Goal: Task Accomplishment & Management: Use online tool/utility

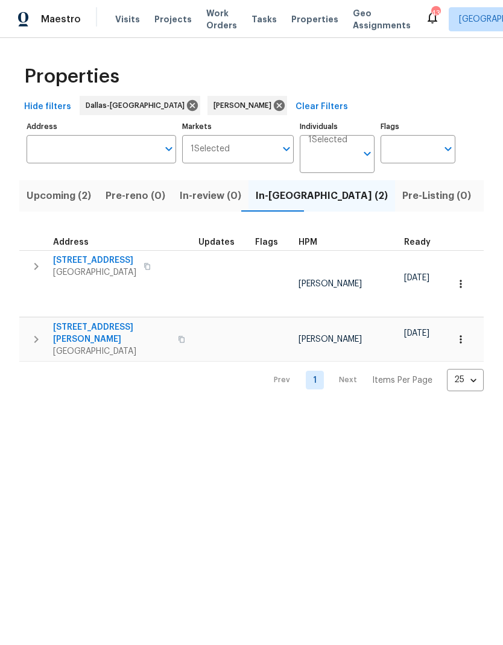
scroll to position [0, 22]
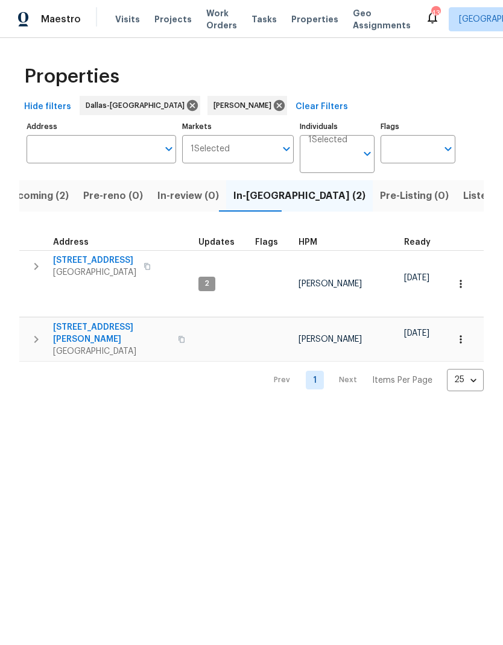
click at [78, 321] on span "6720 Craig St" at bounding box center [112, 333] width 118 height 24
click at [467, 326] on button "button" at bounding box center [461, 339] width 27 height 27
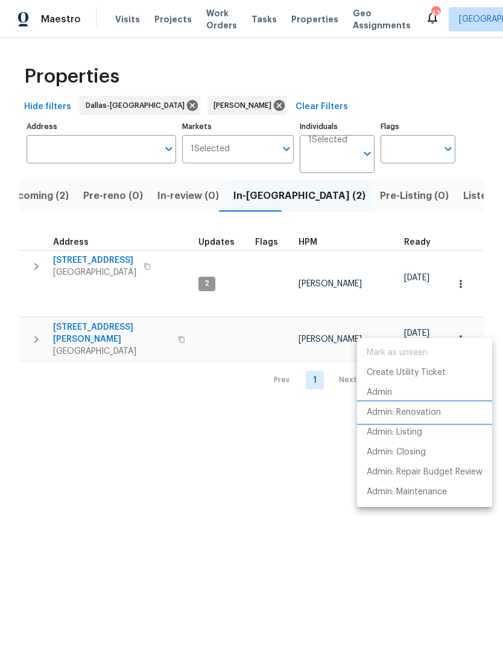
click at [421, 414] on p "Admin: Renovation" at bounding box center [404, 413] width 74 height 13
click at [137, 265] on div at bounding box center [251, 322] width 503 height 645
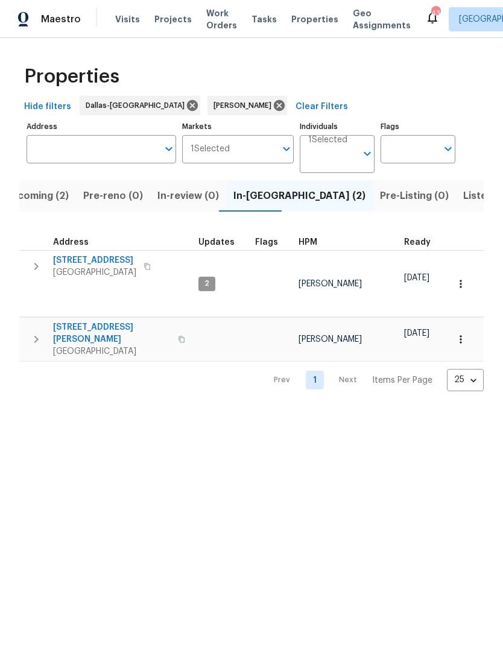
click at [140, 267] on button "button" at bounding box center [147, 266] width 14 height 17
click at [174, 325] on button "button" at bounding box center [181, 339] width 14 height 29
click at [37, 332] on icon "button" at bounding box center [36, 339] width 14 height 14
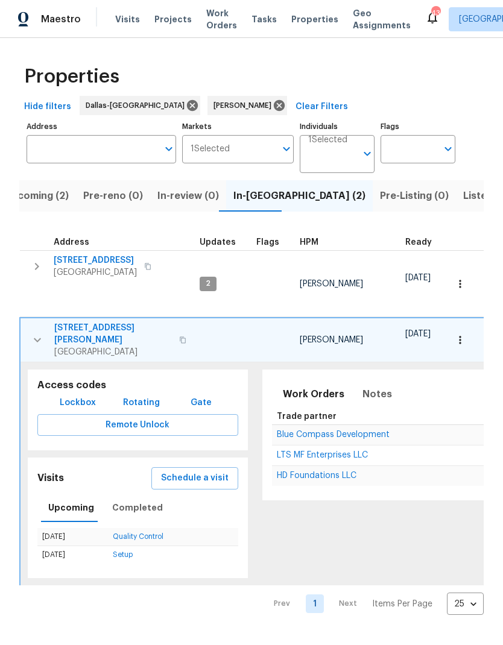
click at [79, 396] on span "Lockbox" at bounding box center [78, 403] width 36 height 15
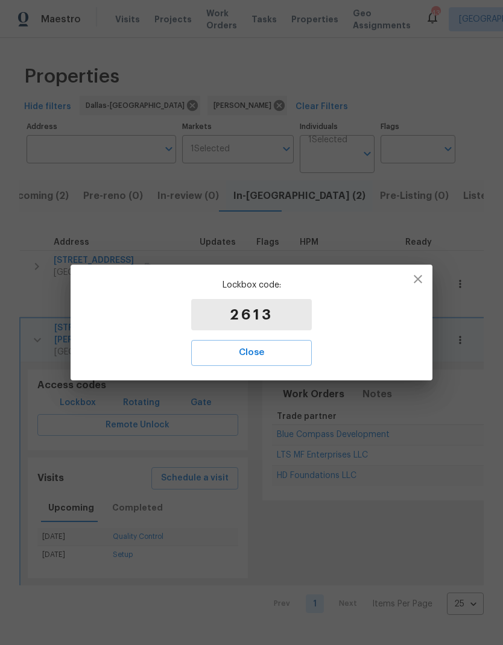
click at [282, 361] on span "Close" at bounding box center [251, 353] width 94 height 16
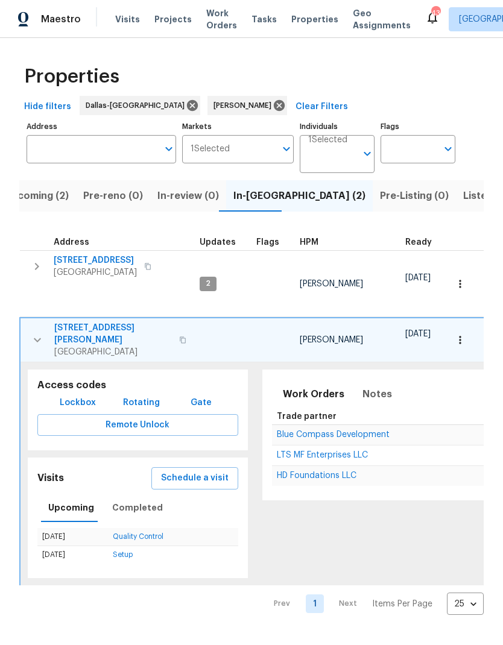
click at [86, 322] on span "[STREET_ADDRESS][PERSON_NAME]" at bounding box center [113, 334] width 118 height 24
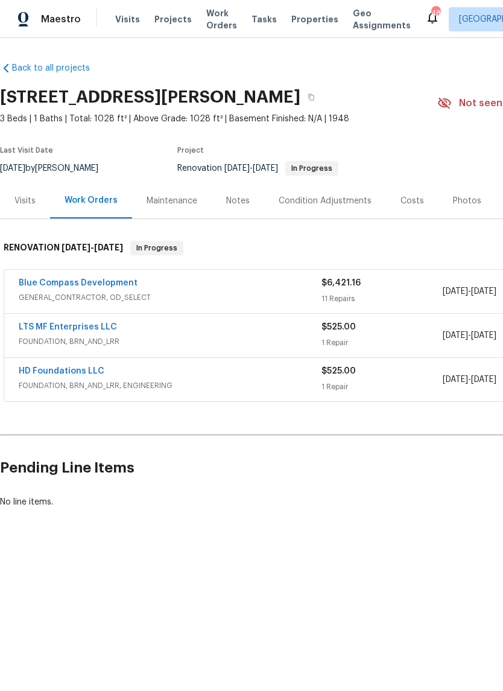
click at [59, 324] on link "LTS MF Enterprises LLC" at bounding box center [68, 327] width 98 height 8
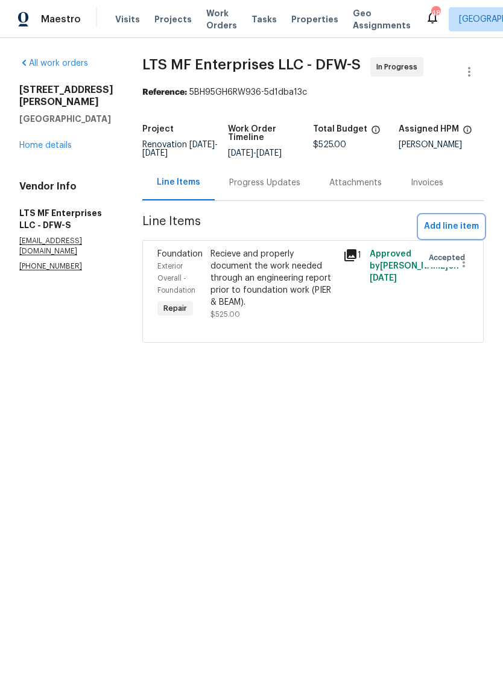
click at [453, 226] on span "Add line item" at bounding box center [451, 226] width 55 height 15
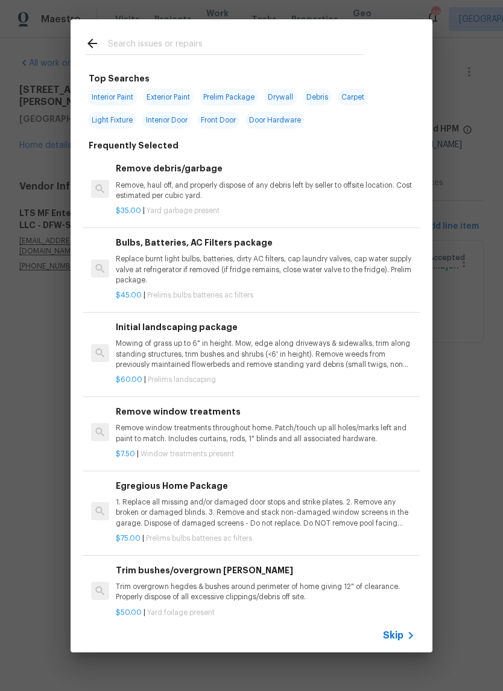
click at [259, 45] on input "text" at bounding box center [236, 45] width 256 height 18
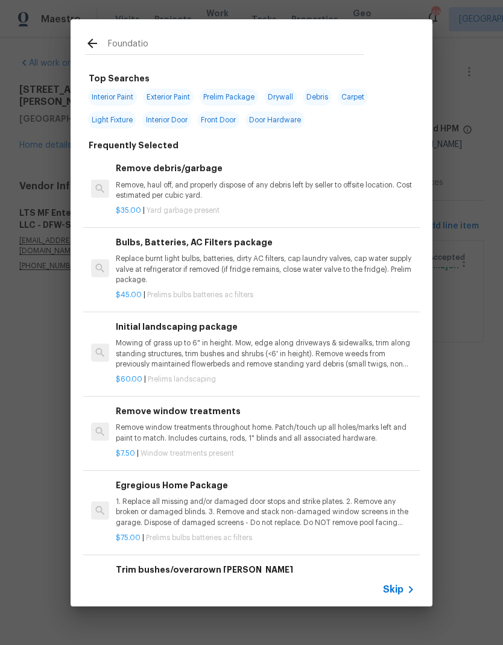
type input "Foundation"
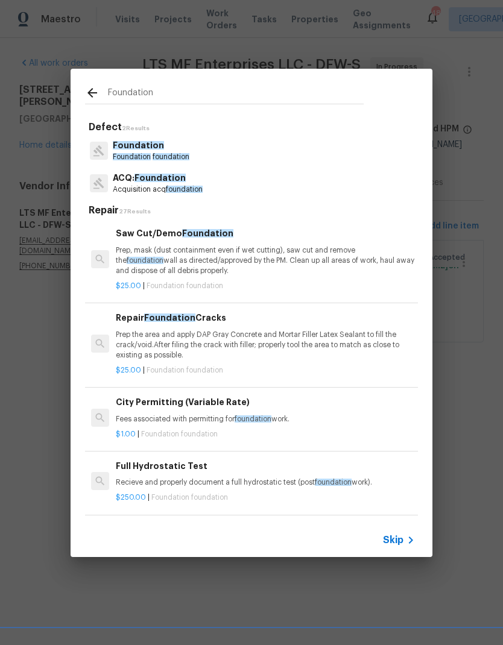
click at [139, 155] on span "Foundation" at bounding box center [132, 156] width 38 height 7
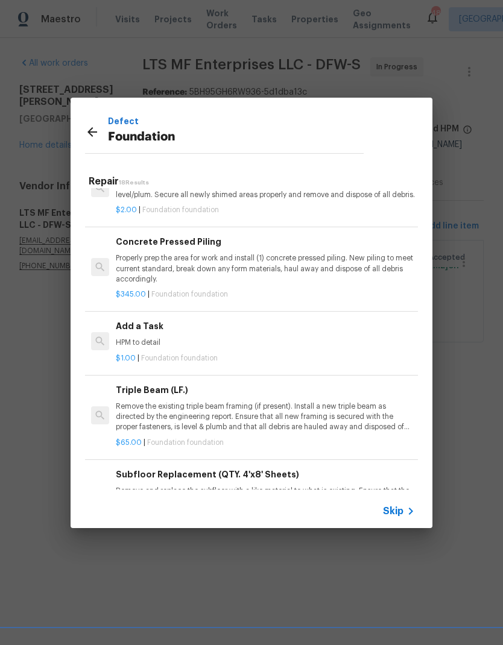
scroll to position [872, 0]
click at [177, 340] on div "Add a Task HPM to detail" at bounding box center [265, 334] width 299 height 29
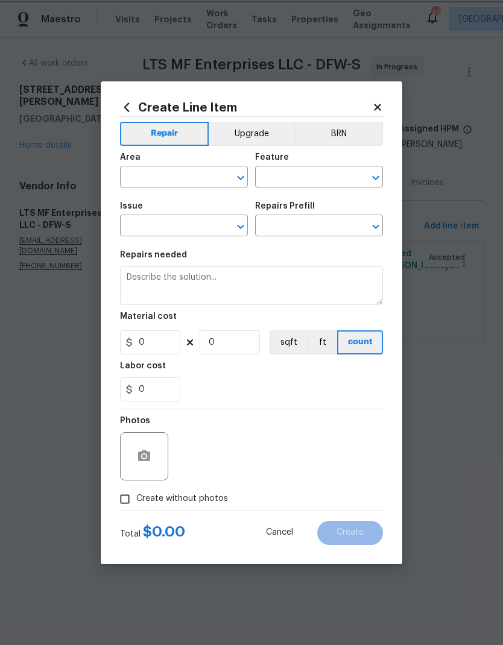
type input "Foundation"
type input "Add a Task $1.00"
type textarea "HPM to detail"
type input "1"
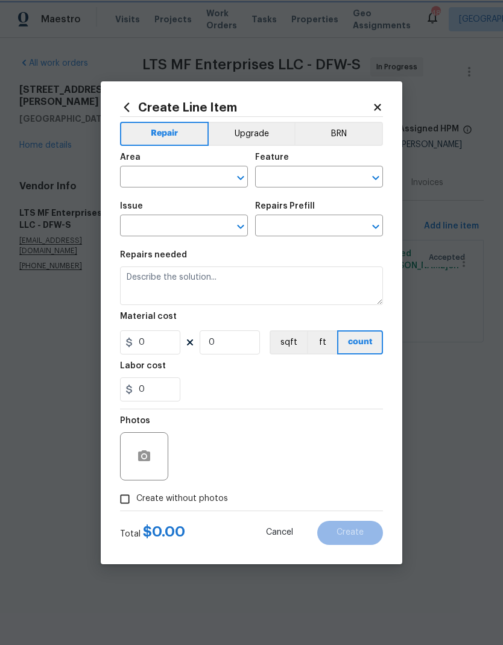
type input "1"
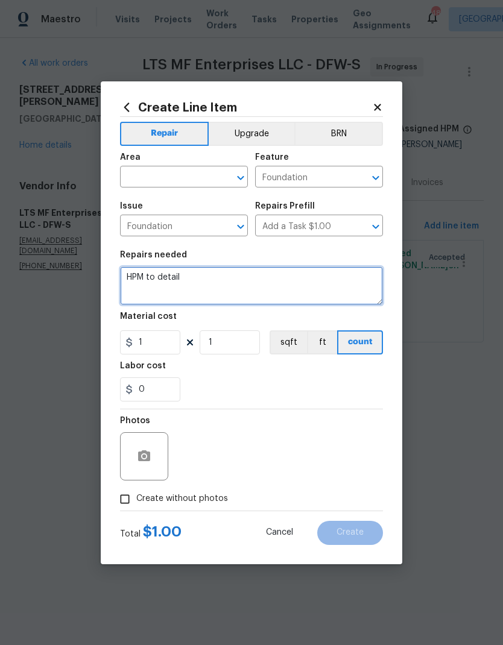
click at [186, 274] on textarea "HPM to detail" at bounding box center [251, 286] width 263 height 39
type textarea "H"
click at [186, 280] on textarea at bounding box center [251, 286] width 263 height 39
paste textarea "24) Solid Concrete Pads (120’) 4”x6” Wood Beam (200’) 2”x6” Floor Joists Adjust…"
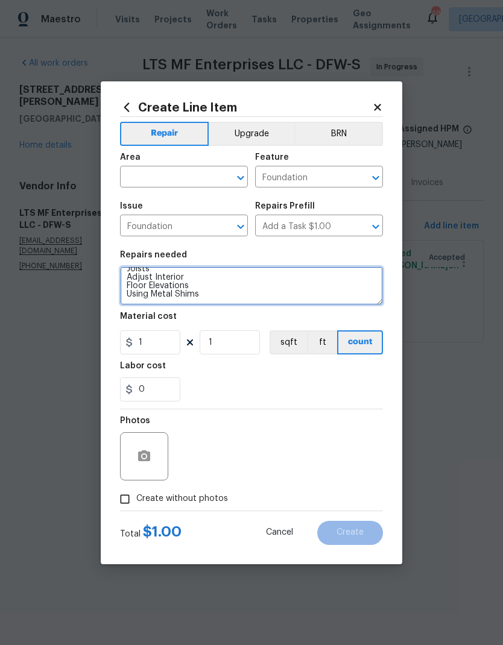
click at [125, 291] on textarea "24) Solid Concrete Pads (120’) 4”x6” Wood Beam (200’) 2”x6” Floor Joists Adjust…" at bounding box center [251, 286] width 263 height 39
click at [127, 289] on textarea "24) Solid Concrete Pads (120’) 4”x6” Wood Beam (200’) 2”x6” Floor Joists Adjust…" at bounding box center [251, 286] width 263 height 39
click at [136, 297] on textarea "24) Solid Concrete Pads (120’) 4”x6” Wood Beam (200’) 2”x6” Floor Joists Adjust…" at bounding box center [251, 286] width 263 height 39
click at [130, 297] on textarea "24) Solid Concrete Pads (120’) 4”x6” Wood Beam (200’) 2”x6” Floor Joists Adjust…" at bounding box center [251, 286] width 263 height 39
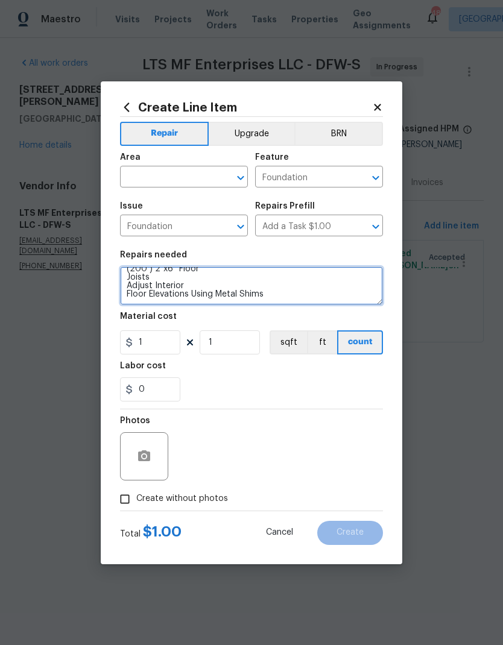
click at [128, 296] on textarea "24) Solid Concrete Pads (120’) 4”x6” Wood Beam (200’) 2”x6” Floor Joists Adjust…" at bounding box center [251, 286] width 263 height 39
click at [127, 284] on textarea "24) Solid Concrete Pads (120’) 4”x6” Wood Beam (200’) 2”x6” Floor Joists Adjust…" at bounding box center [251, 286] width 263 height 39
click at [129, 280] on textarea "24) Solid Concrete Pads (120’) 4”x6” Wood Beam (200’) 2”x6” Floor Joists Adjust…" at bounding box center [251, 286] width 263 height 39
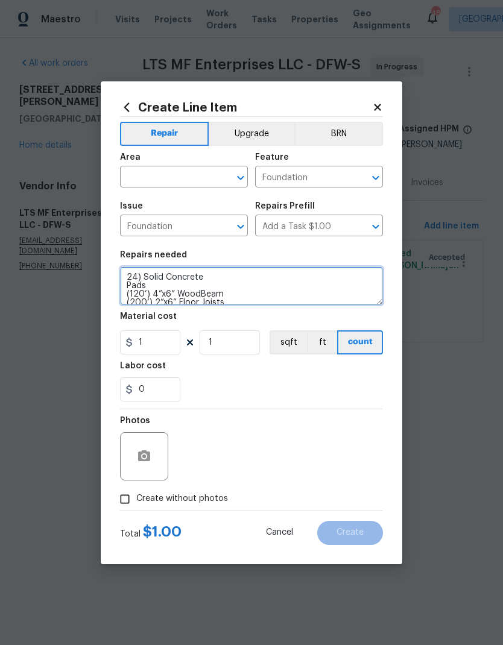
scroll to position [0, 0]
click at [130, 285] on textarea "24) Solid Concrete Pads (120’) 4”x6” WoodBeam (200’) 2”x6” Floor Joists Adjust …" at bounding box center [251, 286] width 263 height 39
click at [197, 283] on textarea "24) Solid Concrete Pads (120’) 4”x6” WoodBeam (200’) 2”x6” Floor Joists Adjust …" at bounding box center [251, 286] width 263 height 39
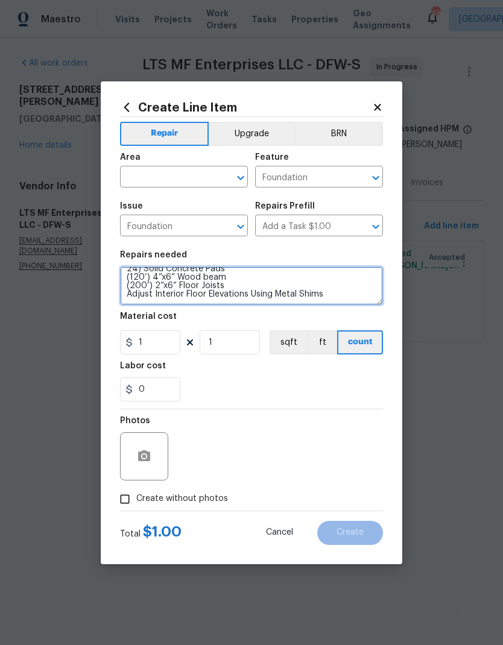
scroll to position [8, 0]
click at [352, 293] on textarea "24) Solid Concrete Pads (120’) 4”x6” Wood beam (200’) 2”x6” Floor Joists Adjust…" at bounding box center [251, 286] width 263 height 39
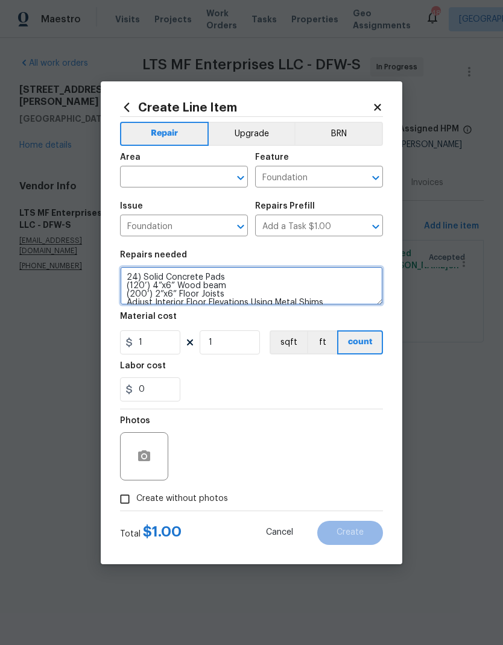
scroll to position [0, 0]
click at [122, 274] on textarea "24) Solid Concrete Pads (120’) 4”x6” Wood beam (200’) 2”x6” Floor Joists Adjust…" at bounding box center [251, 286] width 263 height 39
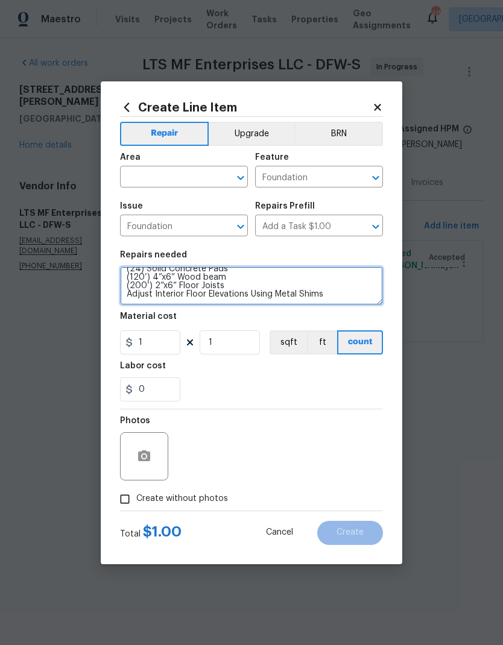
scroll to position [8, 0]
type textarea "(24) Solid Concrete Pads (120’) 4”x6” Wood beam (200’) 2”x6” Floor Joists Adjus…"
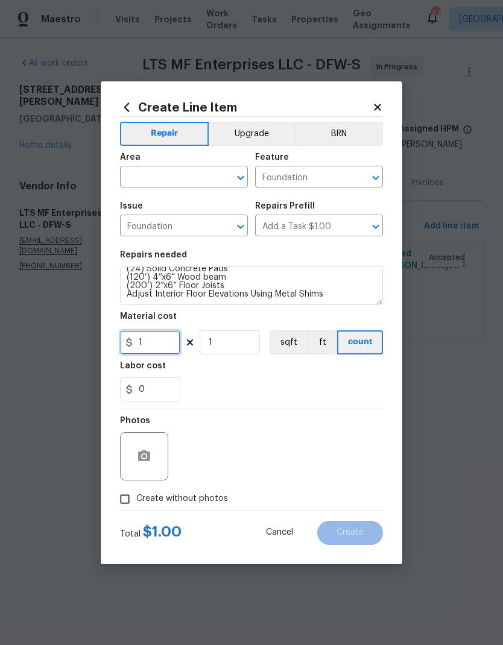
click at [167, 340] on input "1" at bounding box center [150, 343] width 60 height 24
type input "14775"
click at [351, 293] on textarea "(24) Solid Concrete Pads (120’) 4”x6” Wood beam (200’) 2”x6” Floor Joists Adjus…" at bounding box center [251, 286] width 263 height 39
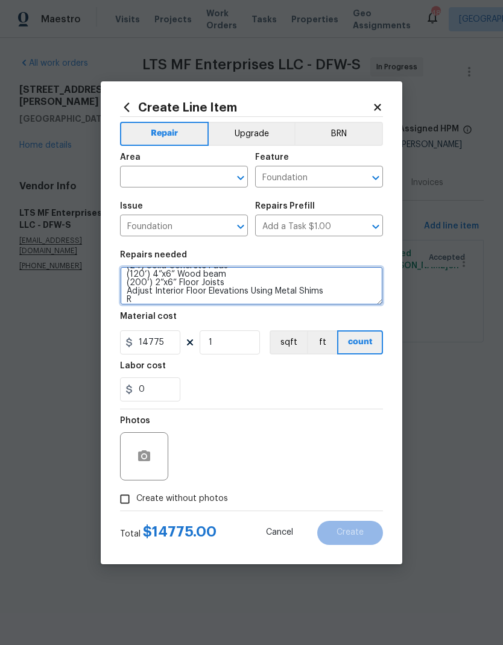
scroll to position [11, 0]
click at [131, 297] on textarea "(24) Solid Concrete Pads (120’) 4”x6” Wood beam (200’) 2”x6” Floor Joists Adjus…" at bounding box center [251, 286] width 263 height 39
click at [167, 301] on textarea "(24) Solid Concrete Pads (120’) 4”x6” Wood beam (200’) 2”x6” Floor Joists Adjus…" at bounding box center [251, 286] width 263 height 39
type textarea "(24) Solid Concrete Pads (120’) 4”x6” Wood beam (200’) 2”x6” Floor Joists Adjus…"
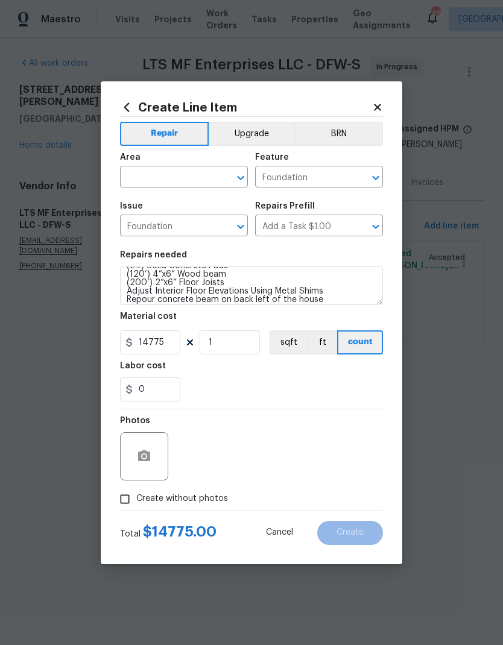
click at [338, 401] on div "0" at bounding box center [251, 390] width 263 height 24
click at [151, 162] on div "Area" at bounding box center [184, 161] width 128 height 16
click at [146, 175] on input "text" at bounding box center [167, 178] width 94 height 19
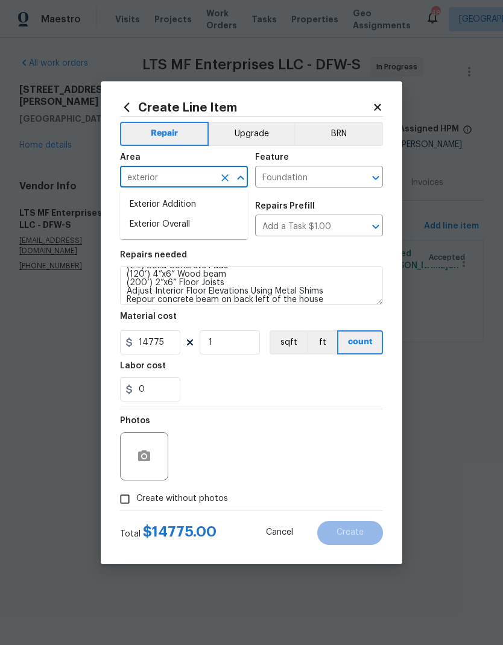
click at [157, 217] on li "Exterior Overall" at bounding box center [184, 225] width 128 height 20
type input "Exterior Overall"
click at [359, 384] on div "0" at bounding box center [251, 390] width 263 height 24
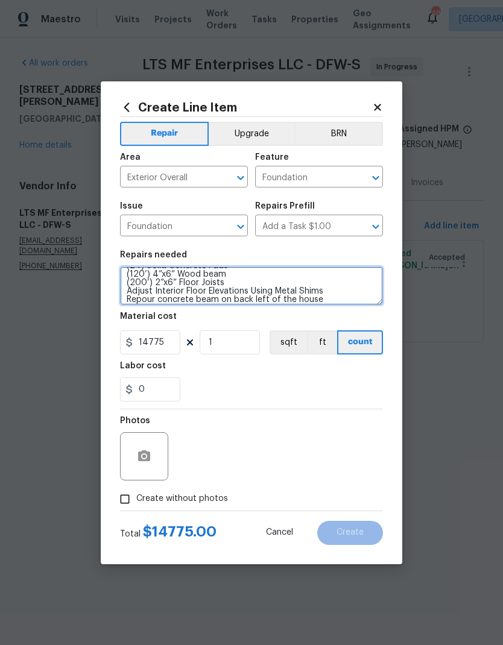
click at [347, 300] on textarea "(24) Solid Concrete Pads (120’) 4”x6” Wood beam (200’) 2”x6” Floor Joists Adjus…" at bounding box center [251, 286] width 263 height 39
type textarea "(24) Solid Concrete Pads (120’) 4”x6” Wood beam (200’) 2”x6” Floor Joists Adjus…"
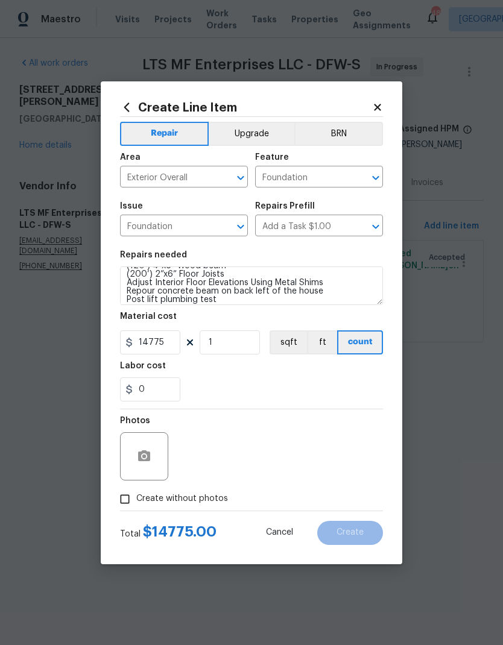
click at [342, 377] on div "Labor cost" at bounding box center [251, 370] width 263 height 16
click at [125, 499] on input "Create without photos" at bounding box center [124, 499] width 23 height 23
checkbox input "true"
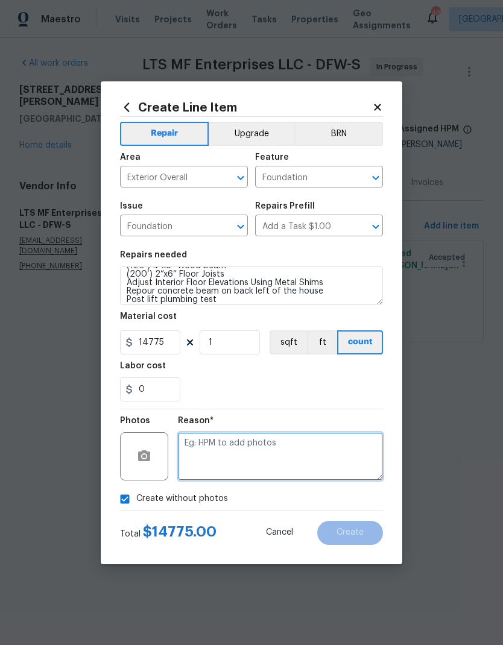
click at [337, 453] on textarea at bounding box center [280, 456] width 205 height 48
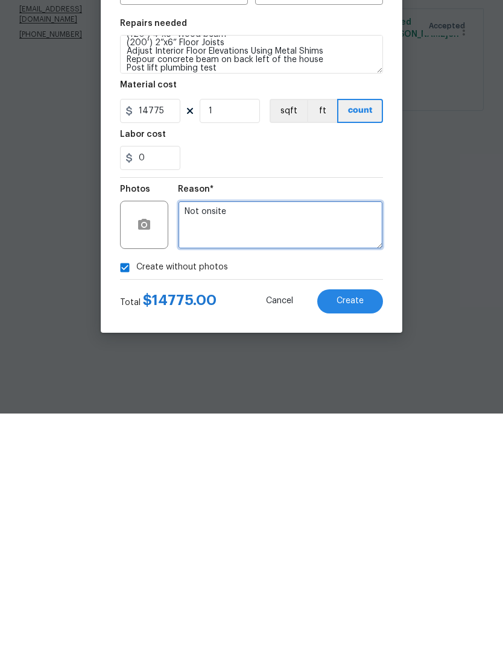
type textarea "Not onsite"
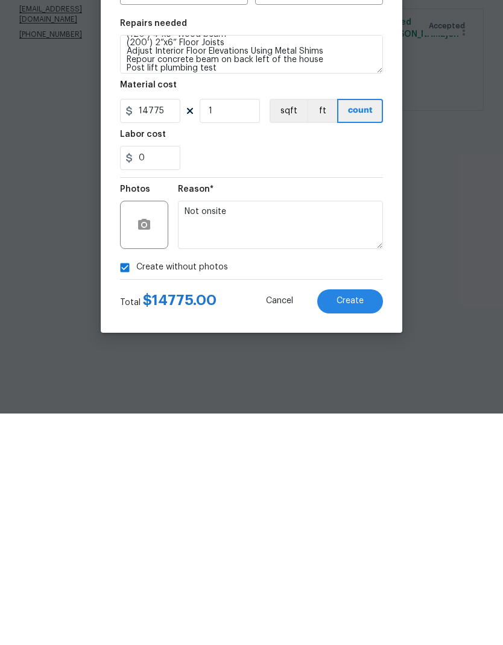
click at [344, 244] on section "Repairs needed (24) Solid Concrete Pads (120’) 4”x6” Wood beam (200’) 2”x6” Flo…" at bounding box center [251, 326] width 263 height 165
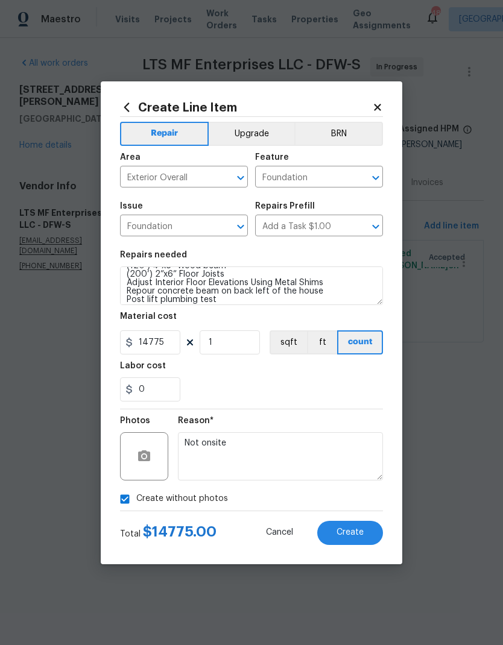
click at [352, 528] on button "Create" at bounding box center [350, 533] width 66 height 24
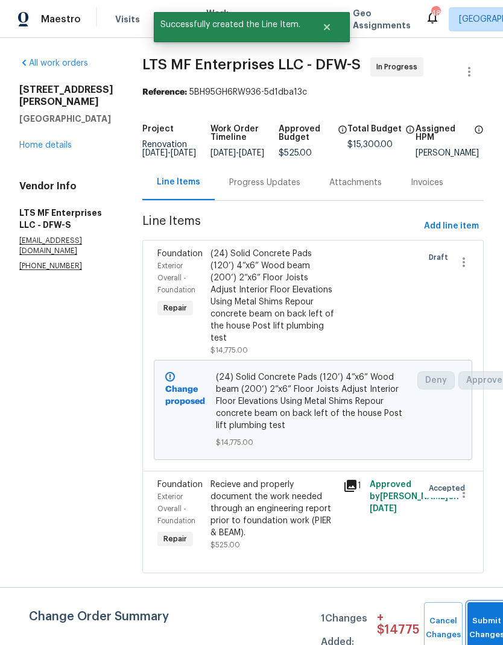
click at [482, 622] on button "Submit Changes" at bounding box center [486, 629] width 39 height 52
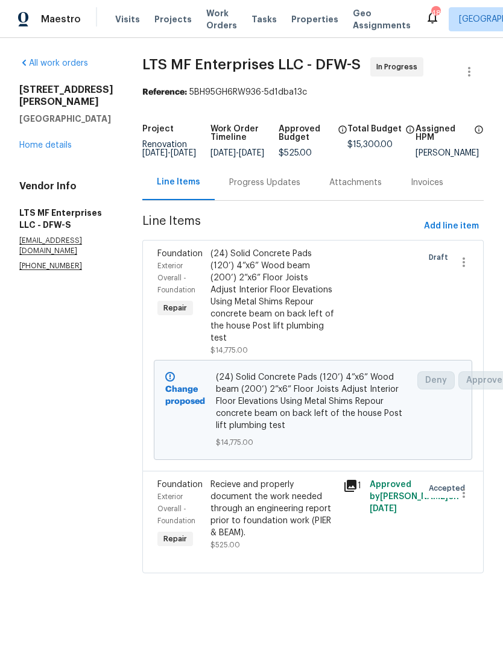
click at [46, 150] on link "Home details" at bounding box center [45, 145] width 52 height 8
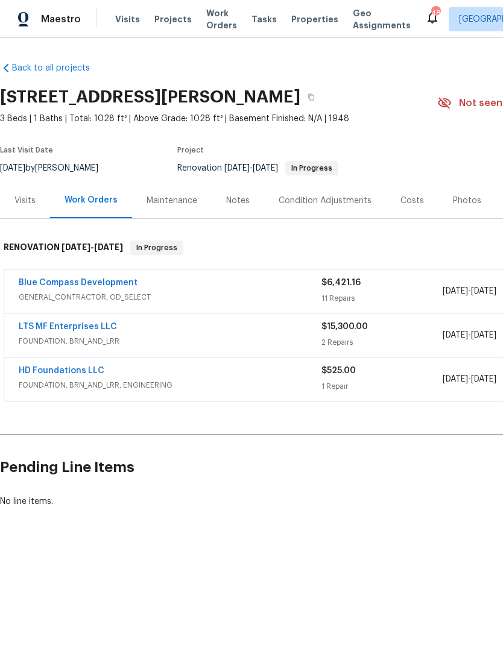
click at [21, 203] on div "Visits" at bounding box center [24, 201] width 21 height 12
